Goal: Task Accomplishment & Management: Manage account settings

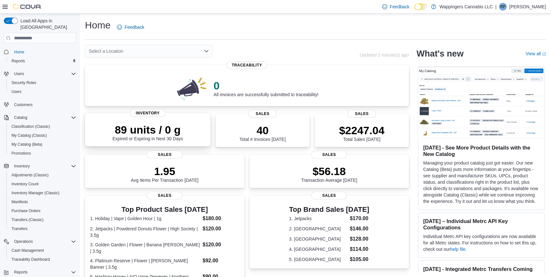
click at [151, 141] on div "89 units / 0 g Expired or Expiring in Next 30 Days" at bounding box center [147, 132] width 71 height 18
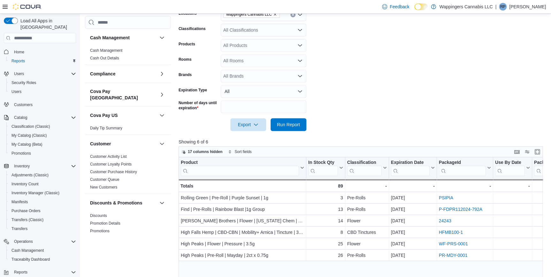
scroll to position [116, 0]
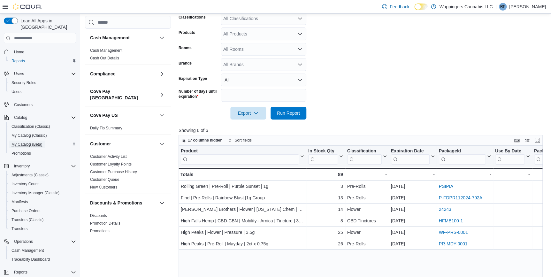
click at [25, 142] on span "My Catalog (Beta)" at bounding box center [26, 144] width 31 height 5
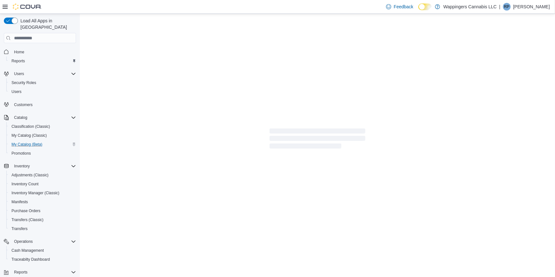
select select "**********"
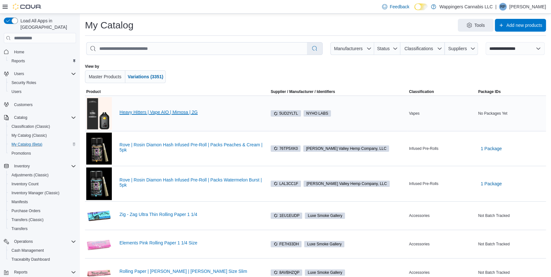
click at [152, 112] on link "Heavy Hitters | Vape AIO | Mimosa | 2G" at bounding box center [193, 111] width 148 height 5
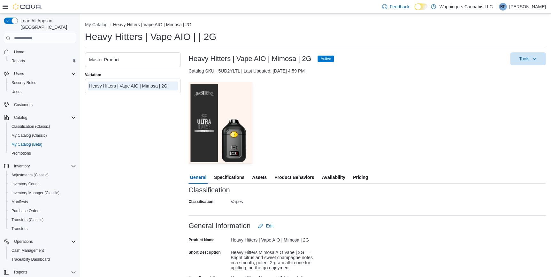
click at [362, 177] on span "Pricing" at bounding box center [360, 177] width 15 height 13
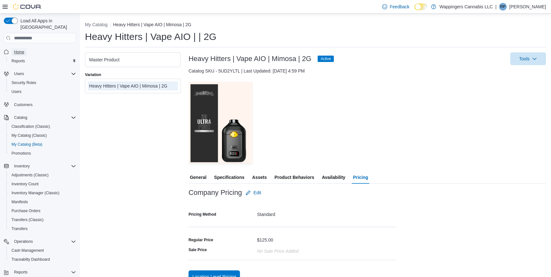
click at [19, 49] on span "Home" at bounding box center [19, 51] width 10 height 5
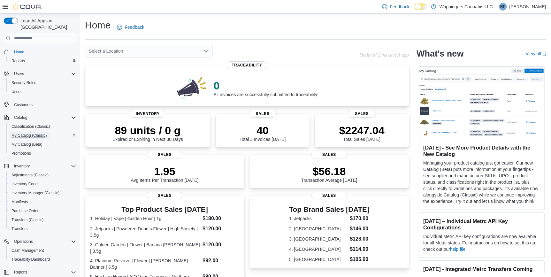
click at [24, 133] on span "My Catalog (Classic)" at bounding box center [28, 135] width 35 height 5
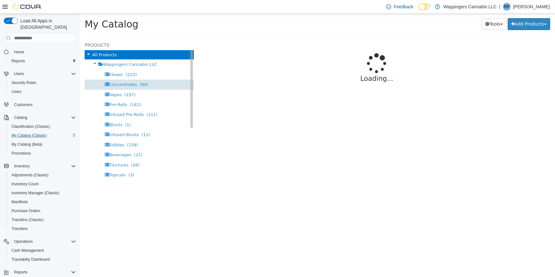
select select "**********"
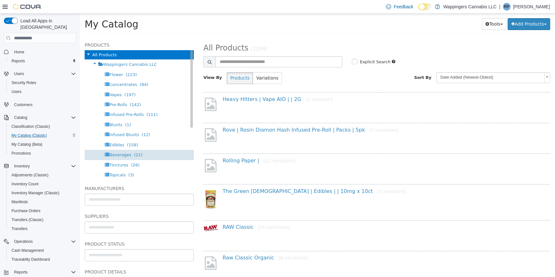
click at [117, 156] on span "Beverages" at bounding box center [120, 154] width 22 height 5
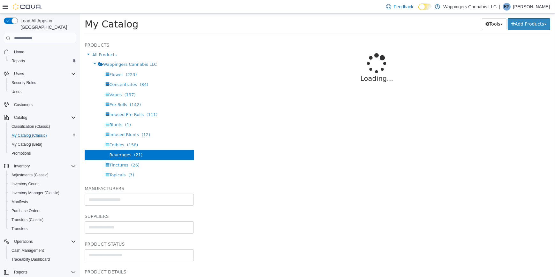
select select "**********"
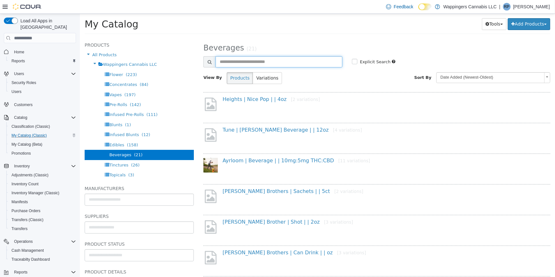
click at [229, 61] on input "text" at bounding box center [278, 61] width 127 height 11
type input "*******"
select select "**********"
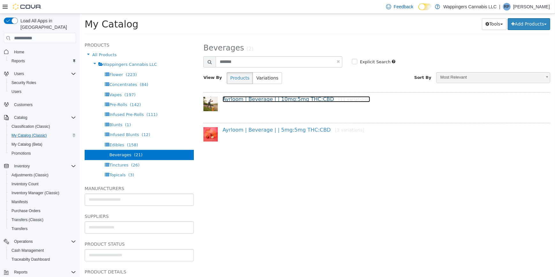
click at [271, 100] on link "Ayrloom | Beverage | | 10mg:5mg THC:CBD [11 variations]" at bounding box center [295, 99] width 147 height 6
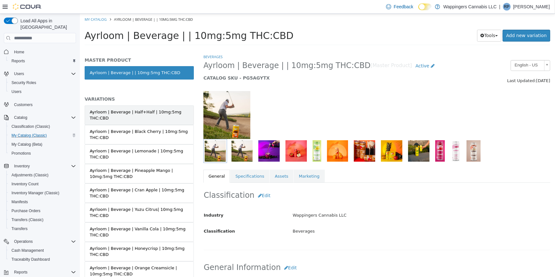
click at [121, 116] on div "Ayrloom | Beverage | Half+Half | 10mg:5mg THC:CBD" at bounding box center [138, 115] width 99 height 12
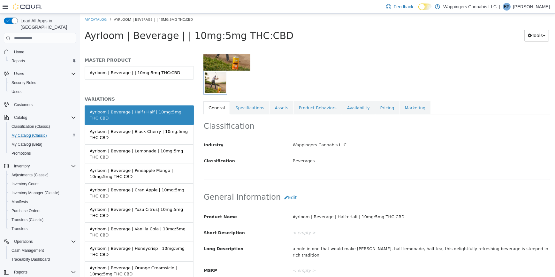
scroll to position [87, 0]
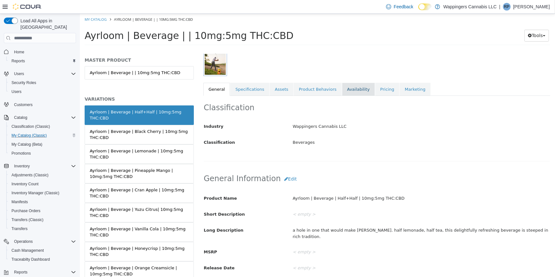
click at [343, 90] on link "Availability" at bounding box center [358, 89] width 33 height 13
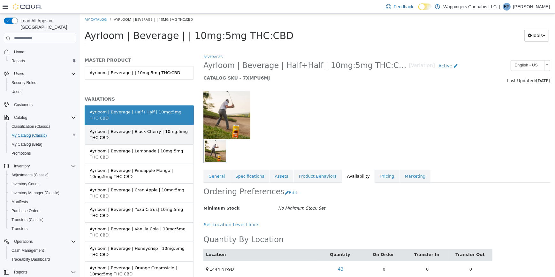
click at [153, 133] on div "Ayrloom | Beverage | Black Cherry | 10mg:5mg THC:CBD" at bounding box center [138, 134] width 99 height 12
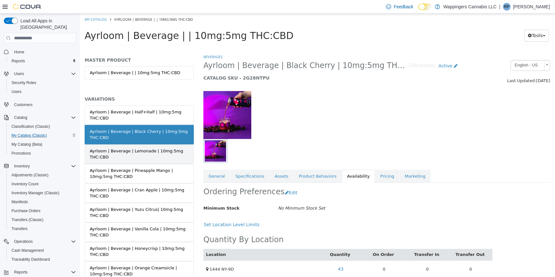
click at [147, 154] on div "Ayrloom | Beverage | Lemonade | 10mg:5mg THC:CBD" at bounding box center [138, 154] width 99 height 12
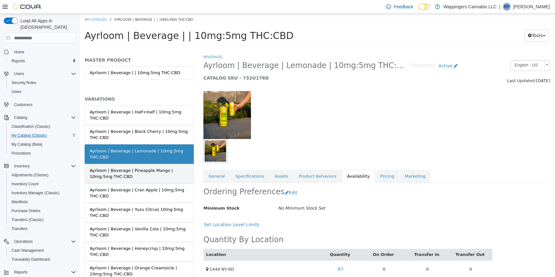
click at [120, 170] on div "Ayrloom | Beverage | Pineapple Mango | 10mg:5mg THC:CBD" at bounding box center [138, 173] width 99 height 12
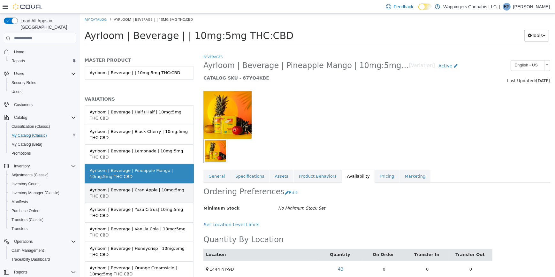
click at [145, 193] on div "Ayrloom | Beverage | Cran Apple | 10mg:5mg THC:CBD" at bounding box center [138, 193] width 99 height 12
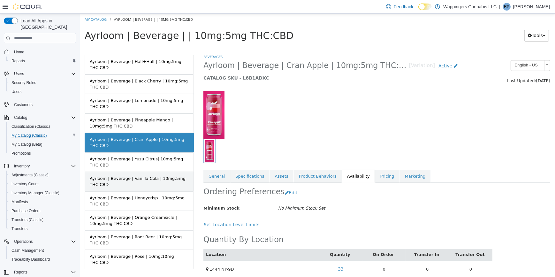
scroll to position [57, 0]
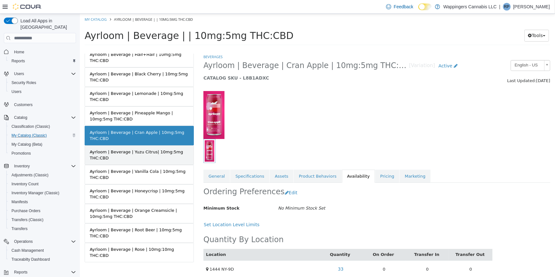
click at [144, 149] on div "Ayrloom | Beverage | Yuzu Citrus| 10mg:5mg THC:CBD" at bounding box center [138, 155] width 99 height 12
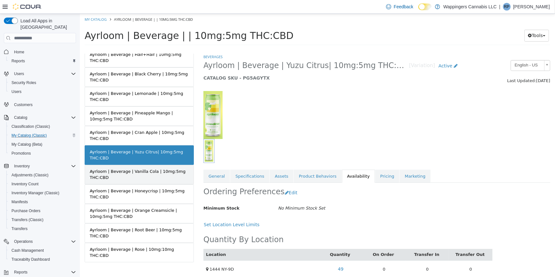
click at [142, 173] on div "Ayrloom | Beverage | Vanilla Cola | 10mg:5mg THC:CBD" at bounding box center [138, 174] width 99 height 12
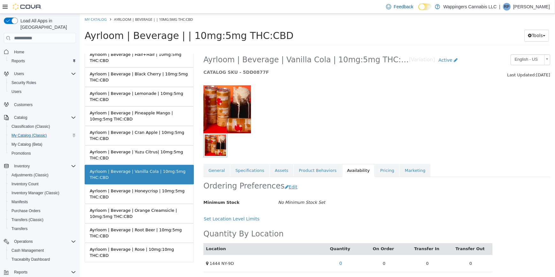
scroll to position [7, 0]
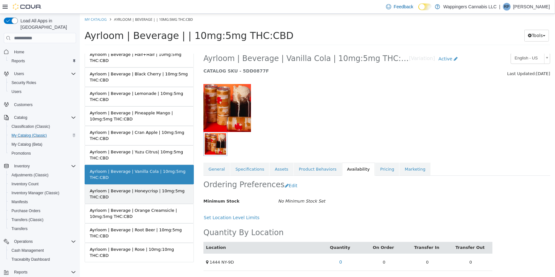
click at [120, 192] on div "Ayrloom | Beverage | Honeycrisp | 10mg:5mg THC:CBD" at bounding box center [138, 194] width 99 height 12
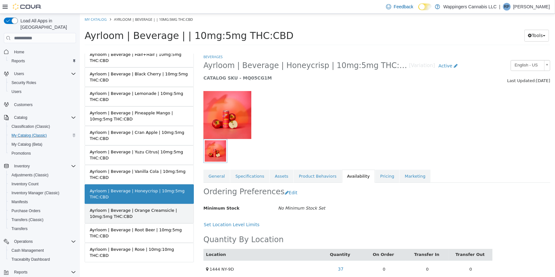
click at [151, 213] on div "Ayrloom | Beverage | Orange Creamsicle | 10mg:5mg THC:CBD" at bounding box center [138, 213] width 99 height 12
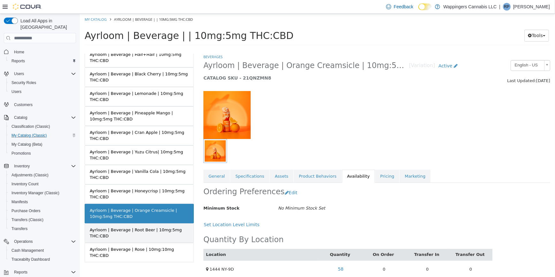
click at [158, 228] on div "Ayrloom | Beverage | Root Beer | 10mg:5mg THC:CBD" at bounding box center [138, 233] width 99 height 12
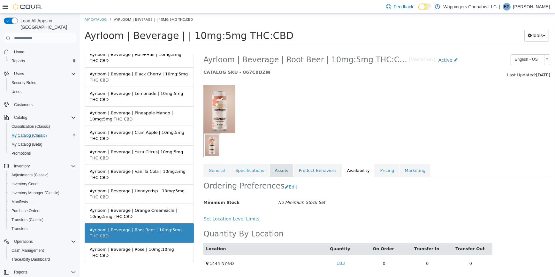
scroll to position [7, 0]
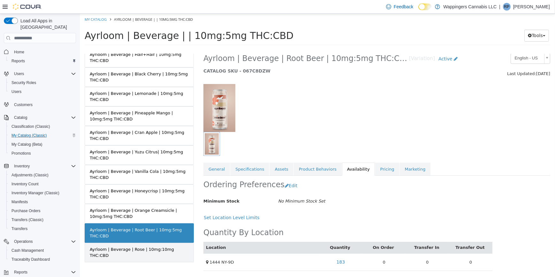
click at [150, 248] on div "Ayrloom | Beverage | Rose | 10mg:10mg THC:CBD" at bounding box center [138, 252] width 99 height 12
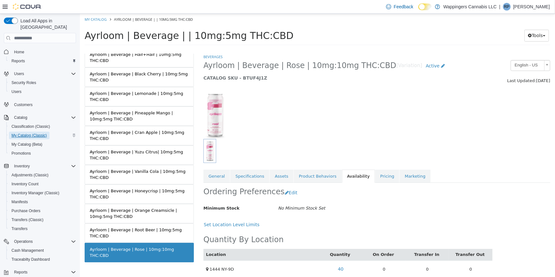
click at [27, 133] on span "My Catalog (Classic)" at bounding box center [28, 135] width 35 height 5
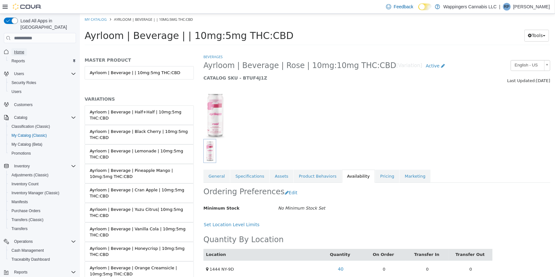
click at [23, 49] on span "Home" at bounding box center [19, 51] width 10 height 5
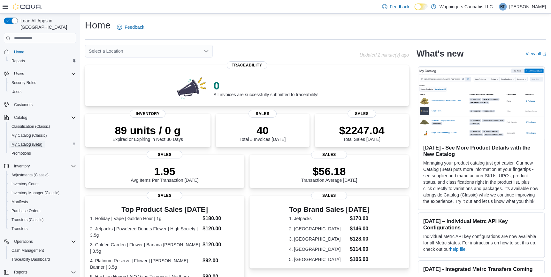
click at [29, 142] on span "My Catalog (Beta)" at bounding box center [26, 144] width 31 height 5
select select "**********"
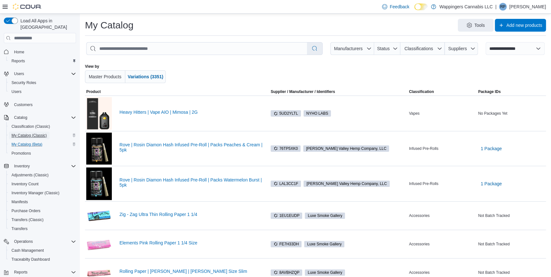
click at [29, 133] on span "My Catalog (Classic)" at bounding box center [28, 135] width 35 height 5
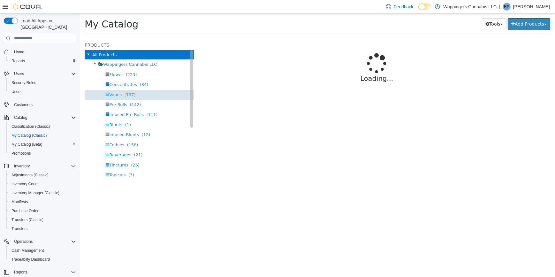
select select "**********"
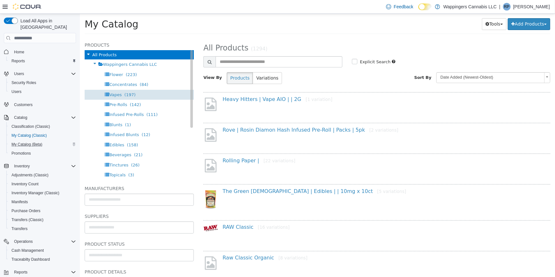
click at [113, 94] on span "Vapes" at bounding box center [115, 94] width 12 height 5
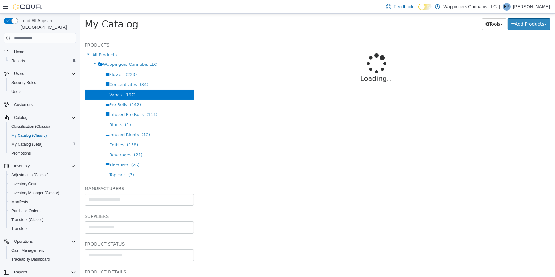
select select "**********"
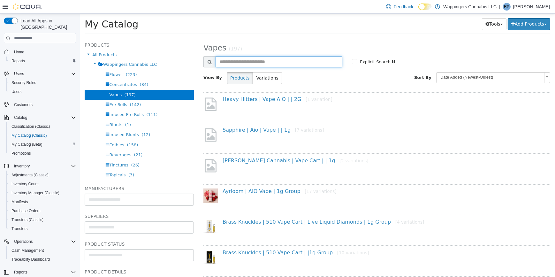
click at [236, 63] on input "text" at bounding box center [278, 61] width 127 height 11
type input "*******"
select select "**********"
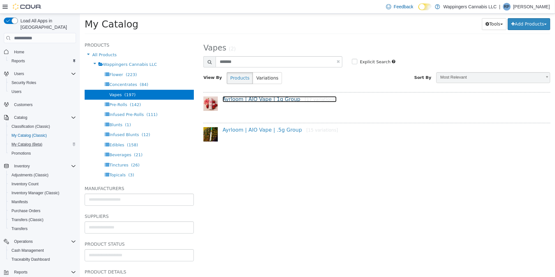
click at [281, 99] on link "Ayrloom | AIO Vape | 1g Group [17 variations]" at bounding box center [279, 99] width 114 height 6
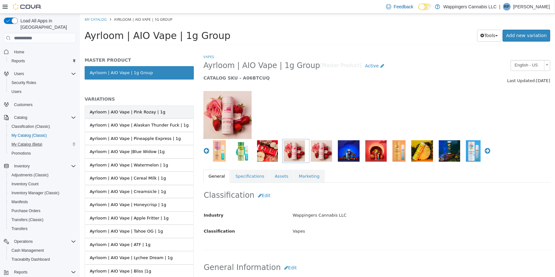
click at [121, 113] on div "Ayrloom | AIO Vape | Pink Rozay | 1g" at bounding box center [127, 112] width 76 height 6
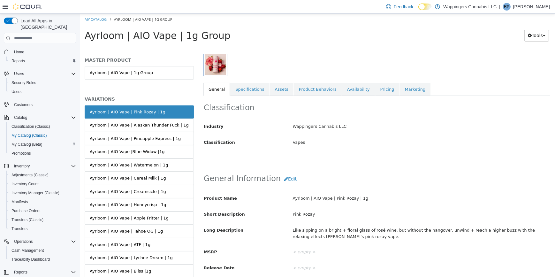
scroll to position [87, 0]
click at [351, 89] on link "Availability" at bounding box center [358, 88] width 33 height 13
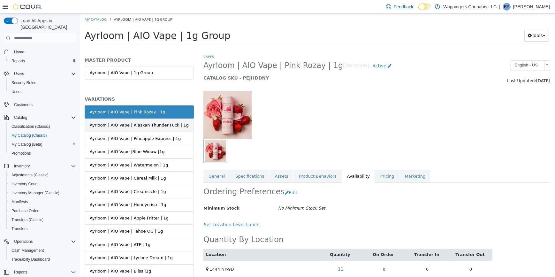
click at [155, 125] on div "Ayrloom | AIO Vape | Alaskan Thunder Fuck | 1g" at bounding box center [138, 125] width 99 height 6
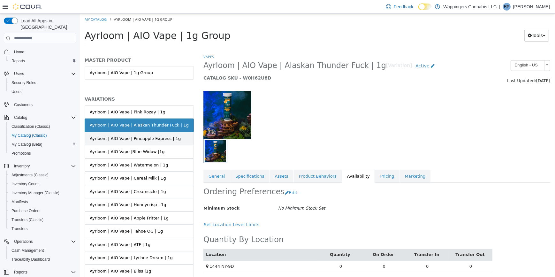
click at [137, 140] on div "Ayrloom | AIO Vape | Pineapple Express | 1g" at bounding box center [134, 138] width 91 height 6
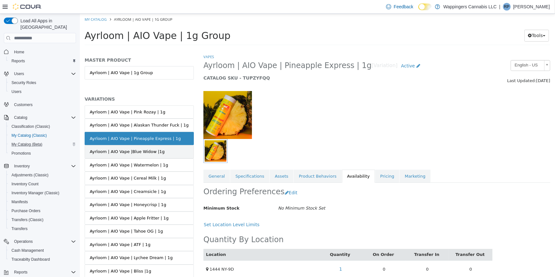
click at [139, 153] on div "Ayrloom | AIO Vape |Blue Widow |1g" at bounding box center [126, 151] width 75 height 6
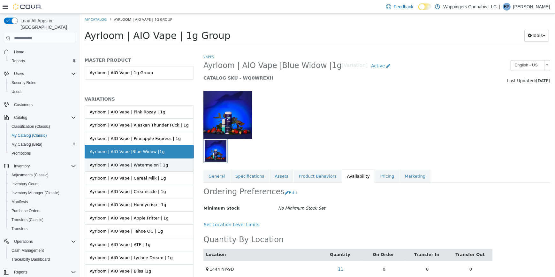
click at [132, 164] on div "Ayrloom | AIO Vape | Watermelon | 1g" at bounding box center [128, 165] width 79 height 6
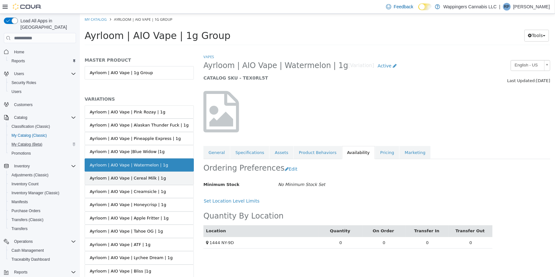
click at [146, 176] on div "Ayrloom | AIO Vape | Cereal Milk | 1g" at bounding box center [127, 178] width 76 height 6
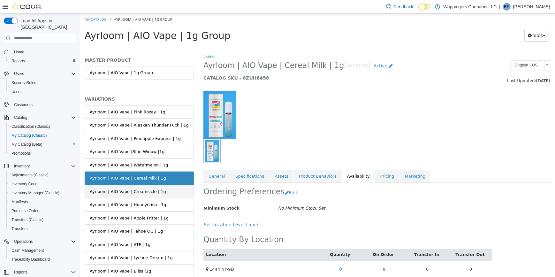
drag, startPoint x: 146, startPoint y: 190, endPoint x: 154, endPoint y: 189, distance: 7.8
click at [147, 190] on div "Ayrloom | AIO Vape | Creamsicle | 1g" at bounding box center [127, 191] width 76 height 6
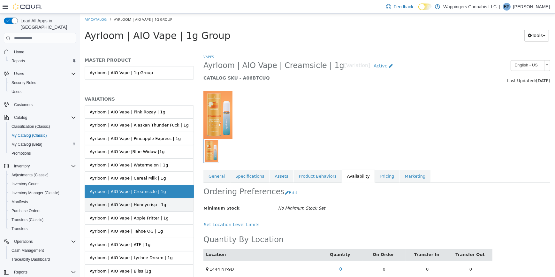
click at [151, 202] on div "Ayrloom | AIO Vape | Honeycrisp | 1g" at bounding box center [127, 204] width 77 height 6
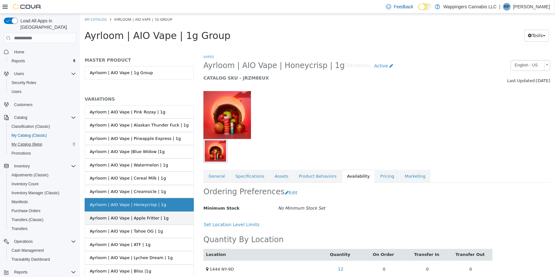
click at [143, 220] on div "Ayrloom | AIO Vape | Apple Fritter | 1g" at bounding box center [128, 218] width 79 height 6
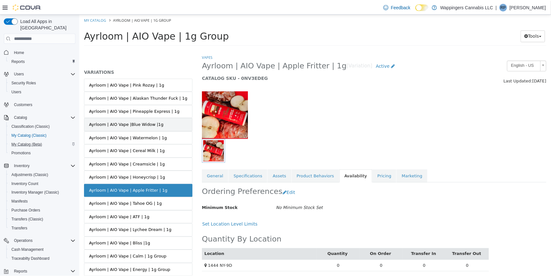
scroll to position [74, 0]
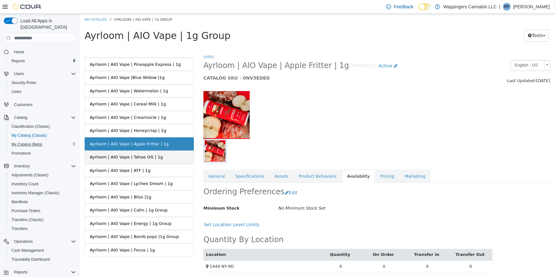
click at [138, 158] on div "Ayrloom | AIO Vape | Tahoe OG | 1g" at bounding box center [125, 157] width 73 height 6
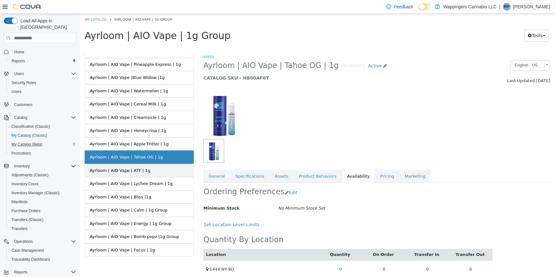
click at [141, 172] on link "Ayrloom | AIO Vape | ATF | 1g" at bounding box center [138, 170] width 109 height 13
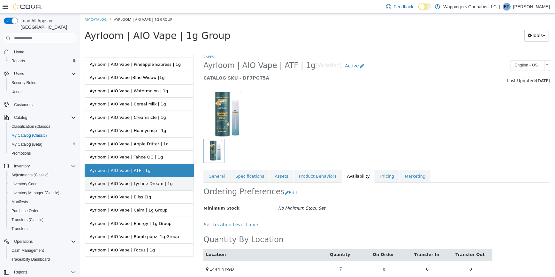
click at [146, 187] on link "Ayrloom | AIO Vape | Lychee Dream | 1g" at bounding box center [138, 183] width 109 height 13
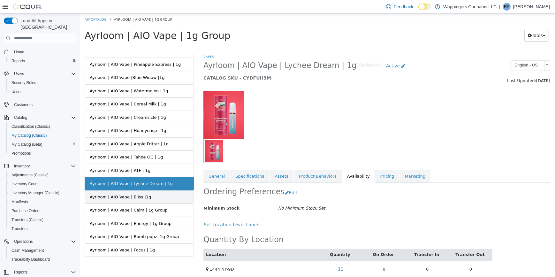
click at [140, 197] on div "Ayrloom | AIO Vape | Bliss |1g" at bounding box center [119, 197] width 61 height 6
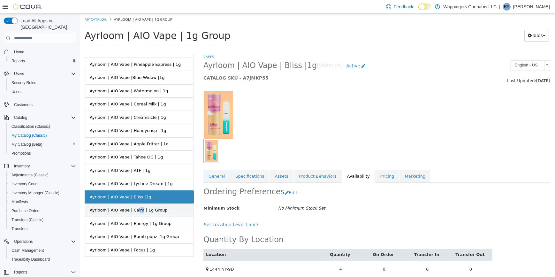
click at [134, 212] on link "Ayrloom | AIO Vape | Calm | 1g Group" at bounding box center [138, 209] width 109 height 13
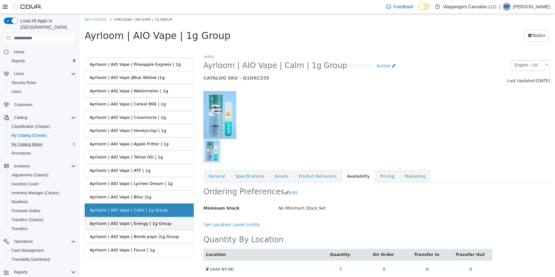
drag, startPoint x: 134, startPoint y: 212, endPoint x: 128, endPoint y: 226, distance: 14.5
click at [128, 226] on link "Ayrloom | AIO Vape | Energy | 1g Group" at bounding box center [138, 223] width 109 height 13
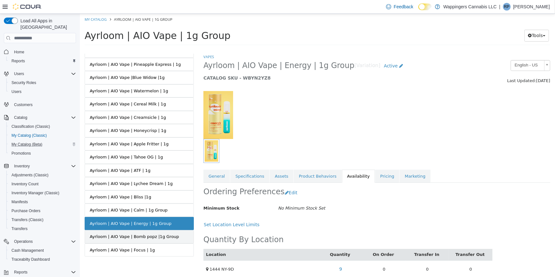
click at [138, 238] on link "Ayrloom | AIO Vape | Bomb popz |1g Group" at bounding box center [138, 236] width 109 height 13
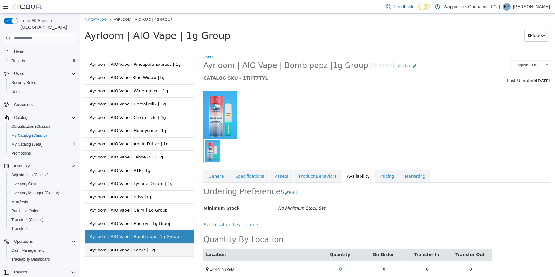
click at [124, 251] on div "Ayrloom | AIO Vape | Focus | 1g" at bounding box center [121, 250] width 65 height 6
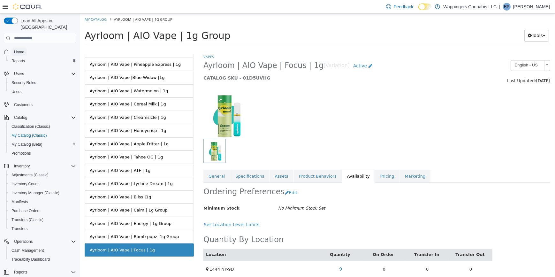
click at [17, 49] on span "Home" at bounding box center [19, 51] width 10 height 5
